Goal: Task Accomplishment & Management: Use online tool/utility

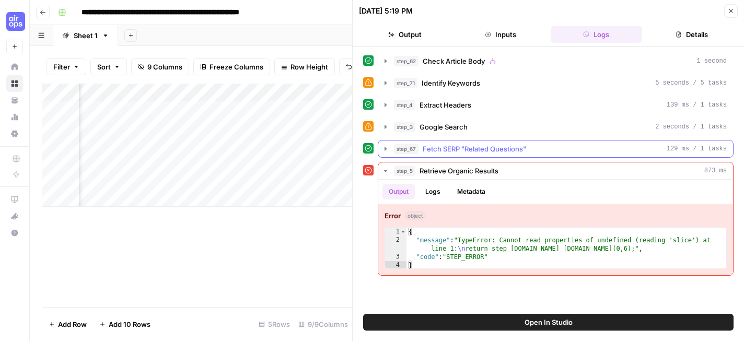
scroll to position [0, 788]
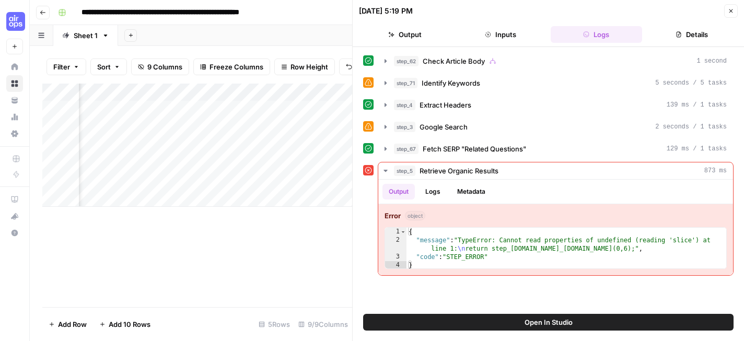
click at [730, 12] on icon "button" at bounding box center [731, 11] width 6 height 6
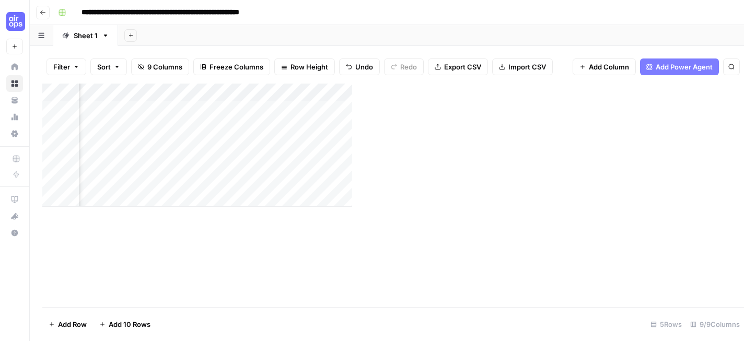
click at [731, 11] on div "08/29/25 at 5:19 PM Close Output Inputs Logs Details step_62 Check Article Body…" at bounding box center [548, 170] width 392 height 341
click at [179, 13] on input "**********" at bounding box center [192, 12] width 231 height 17
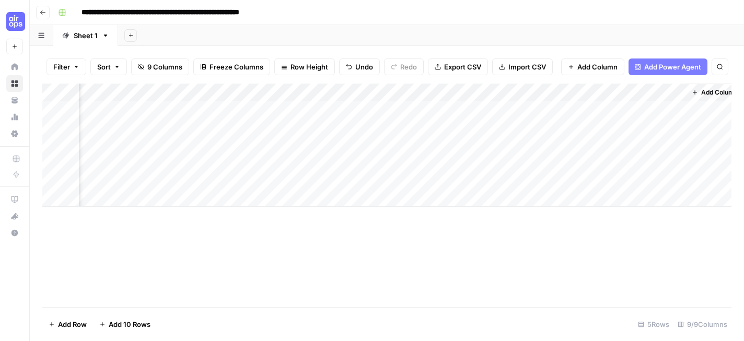
click at [360, 34] on div "Add Sheet" at bounding box center [431, 35] width 626 height 21
click at [183, 254] on div "Add Column" at bounding box center [386, 196] width 689 height 224
click at [464, 255] on div "Add Column" at bounding box center [386, 196] width 689 height 224
click at [430, 266] on div "Add Column" at bounding box center [386, 196] width 689 height 224
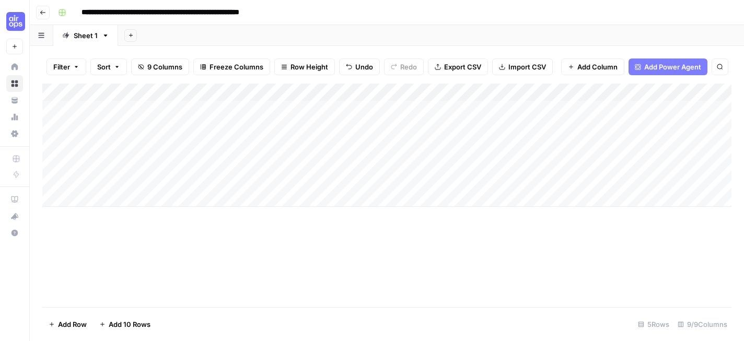
click at [46, 11] on button "Go back" at bounding box center [43, 13] width 14 height 14
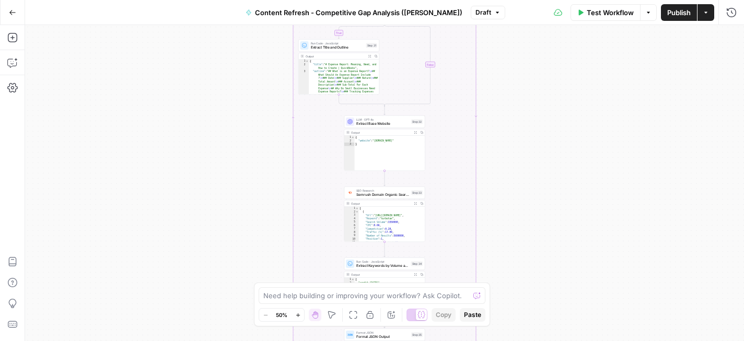
click at [13, 11] on icon "button" at bounding box center [12, 12] width 7 height 7
click at [16, 12] on span "Go Back" at bounding box center [16, 12] width 1 height 1
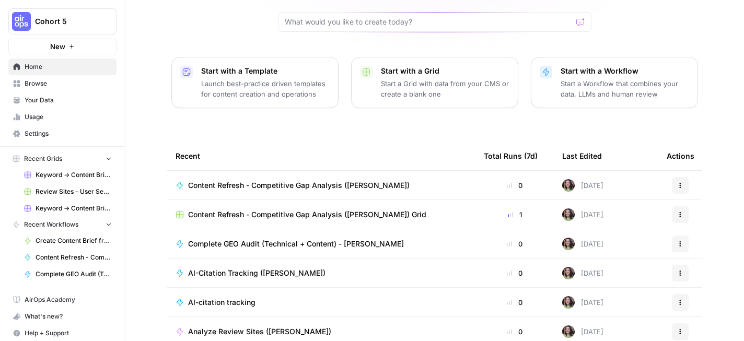
scroll to position [139, 0]
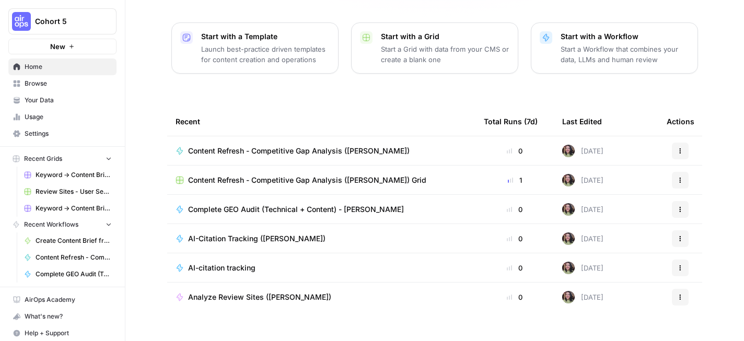
click at [247, 292] on span "Analyze Review Sites (Deepshikha)" at bounding box center [259, 297] width 143 height 10
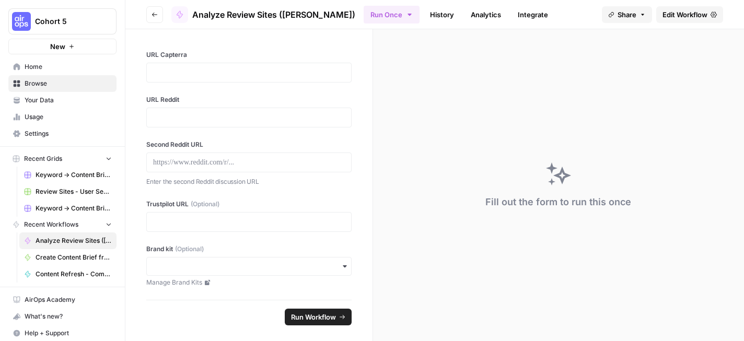
click at [397, 199] on div "Fill out the form to run this once" at bounding box center [558, 185] width 371 height 312
click at [668, 17] on span "Edit Workflow" at bounding box center [684, 14] width 45 height 10
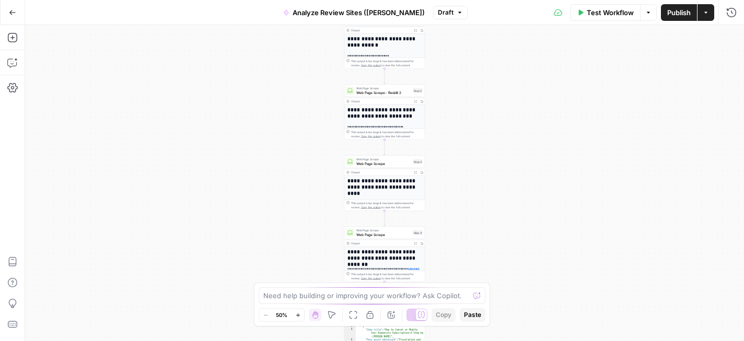
click at [706, 18] on button "Actions" at bounding box center [705, 12] width 17 height 17
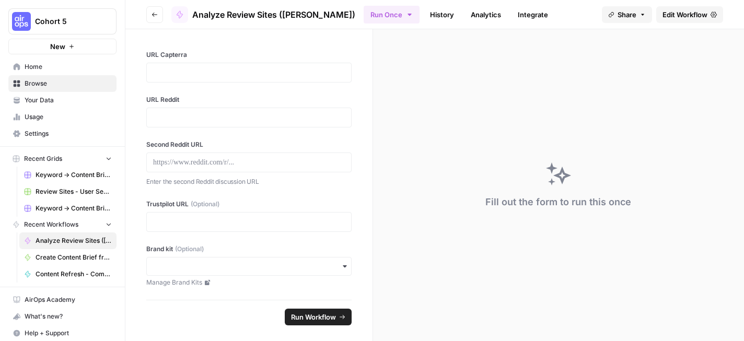
click at [643, 16] on icon "button" at bounding box center [642, 14] width 6 height 6
click at [651, 41] on div at bounding box center [662, 42] width 22 height 13
click at [655, 67] on icon at bounding box center [659, 65] width 8 height 8
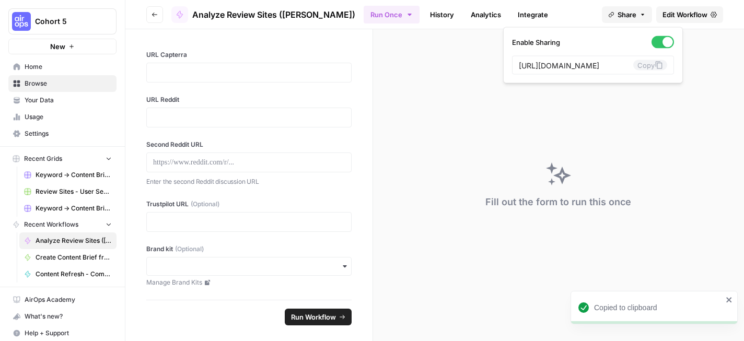
click at [437, 145] on div "Fill out the form to run this once" at bounding box center [558, 185] width 371 height 312
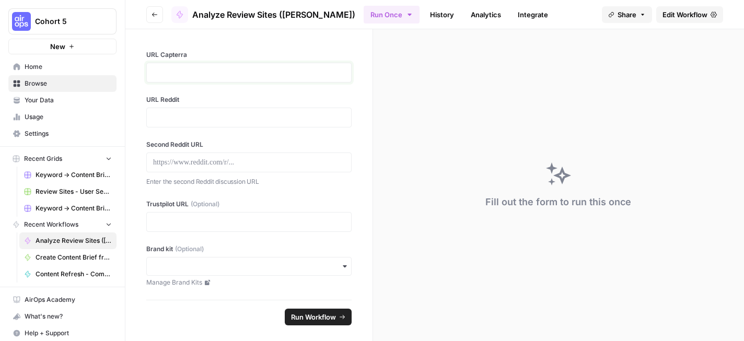
click at [252, 76] on p at bounding box center [249, 72] width 192 height 10
click at [252, 122] on p at bounding box center [249, 117] width 192 height 10
click at [261, 161] on p at bounding box center [249, 162] width 192 height 10
click at [264, 223] on p at bounding box center [249, 222] width 192 height 10
click at [421, 197] on div "Fill out the form to run this once" at bounding box center [558, 185] width 371 height 312
